Goal: Information Seeking & Learning: Learn about a topic

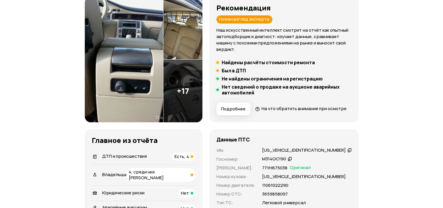
scroll to position [87, 0]
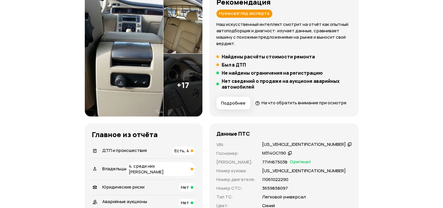
click at [148, 84] on img at bounding box center [124, 54] width 78 height 126
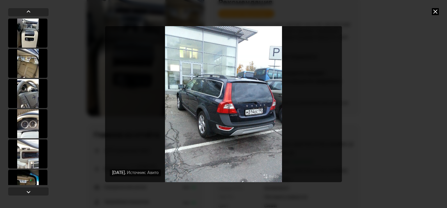
click at [434, 10] on icon at bounding box center [435, 11] width 7 height 7
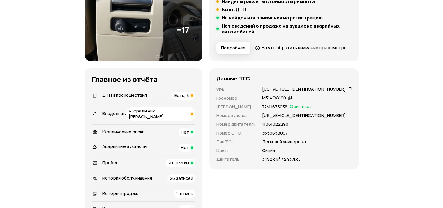
scroll to position [146, 0]
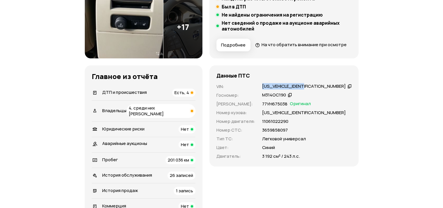
drag, startPoint x: 271, startPoint y: 95, endPoint x: 319, endPoint y: 96, distance: 48.0
click at [319, 96] on div "VIN : [US_VEHICLE_IDENTIFICATION_NUMBER]   Госномер : М314ОС190   Номер ПТС : 7…" at bounding box center [283, 122] width 135 height 76
copy div "[US_VEHICLE_IDENTIFICATION_NUMBER]"
click at [189, 163] on span "201 036 км" at bounding box center [178, 160] width 21 height 6
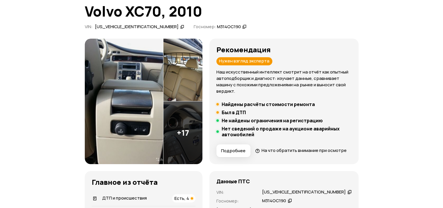
scroll to position [34, 0]
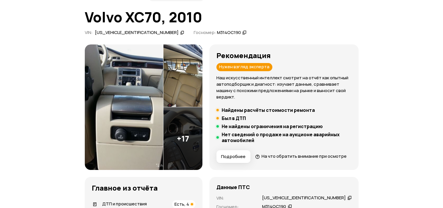
click at [163, 93] on img at bounding box center [124, 108] width 78 height 126
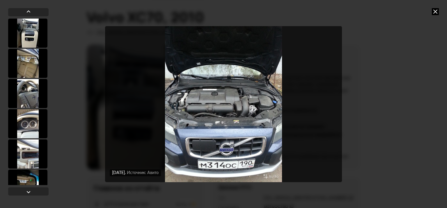
click at [433, 13] on icon at bounding box center [435, 11] width 7 height 7
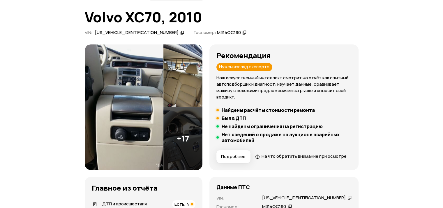
click at [159, 109] on img at bounding box center [124, 108] width 78 height 126
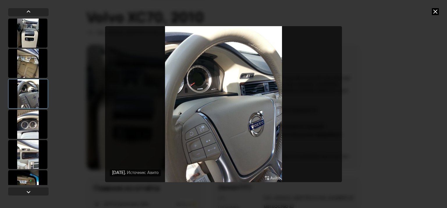
click at [437, 13] on icon at bounding box center [435, 11] width 7 height 7
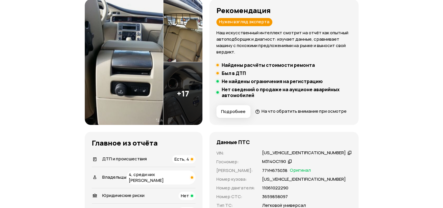
scroll to position [121, 0]
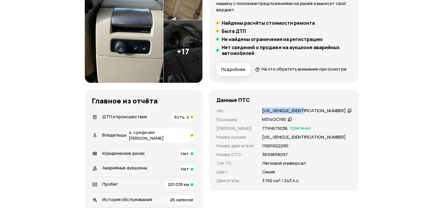
drag, startPoint x: 273, startPoint y: 122, endPoint x: 320, endPoint y: 123, distance: 46.6
click at [320, 123] on div "VIN : [US_VEHICLE_IDENTIFICATION_NUMBER]   Госномер : М314ОС190   Номер ПТС : 7…" at bounding box center [283, 146] width 135 height 76
copy div "[US_VEHICLE_IDENTIFICATION_NUMBER]"
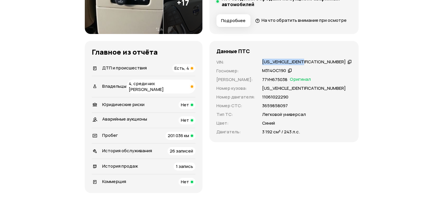
scroll to position [179, 0]
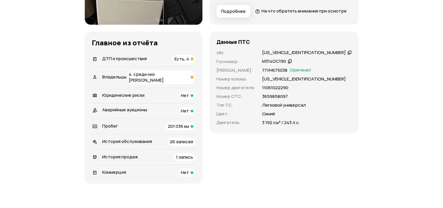
click at [193, 160] on span "1 запись" at bounding box center [184, 157] width 17 height 6
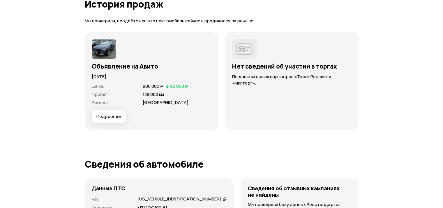
scroll to position [1699, 0]
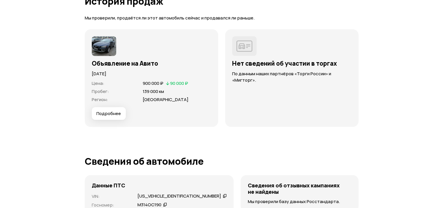
click at [109, 51] on img at bounding box center [104, 46] width 24 height 20
click at [117, 56] on div at bounding box center [151, 46] width 119 height 20
click at [104, 56] on img at bounding box center [104, 46] width 24 height 20
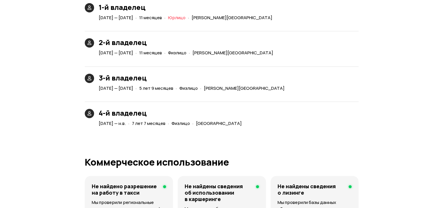
scroll to position [1437, 0]
